Goal: Navigation & Orientation: Find specific page/section

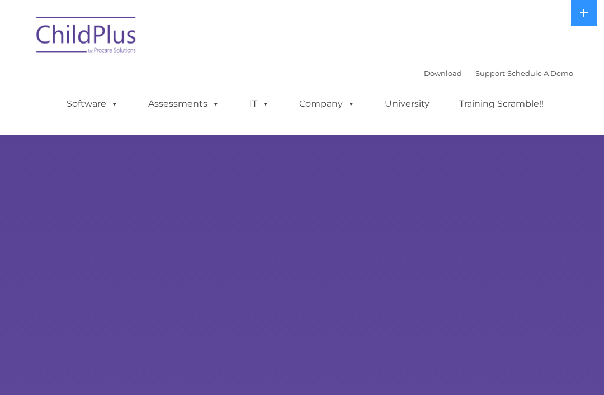
select select "MEDIUM"
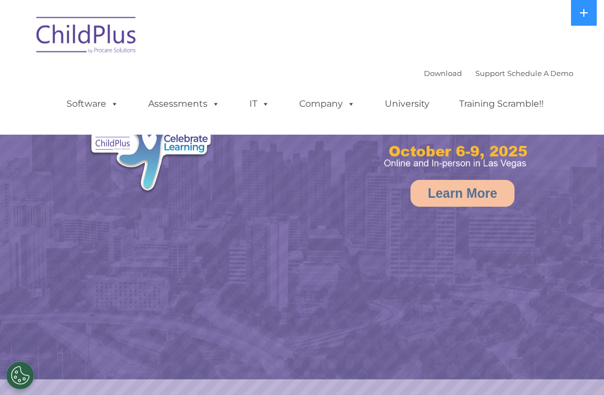
select select "MEDIUM"
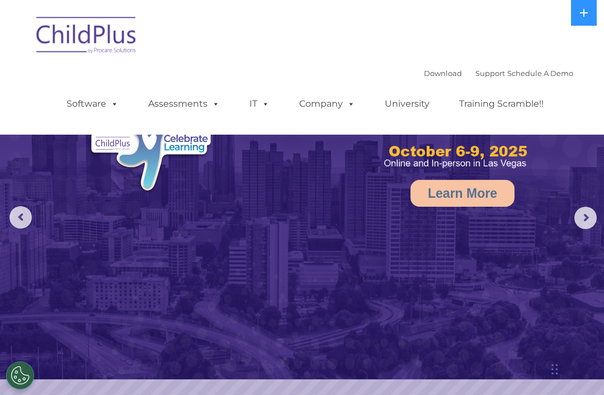
click at [102, 102] on link "Software" at bounding box center [92, 104] width 74 height 22
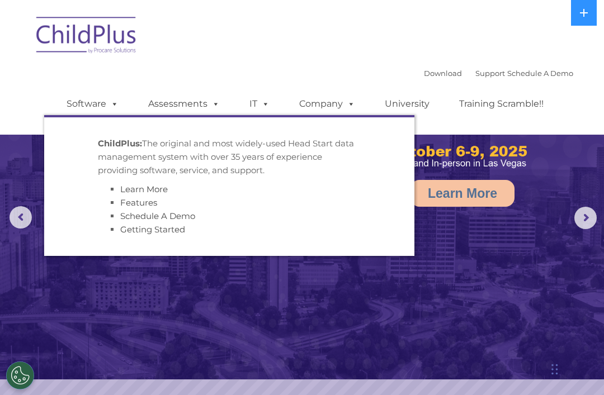
click at [122, 318] on img at bounding box center [302, 190] width 604 height 380
